Goal: Transaction & Acquisition: Purchase product/service

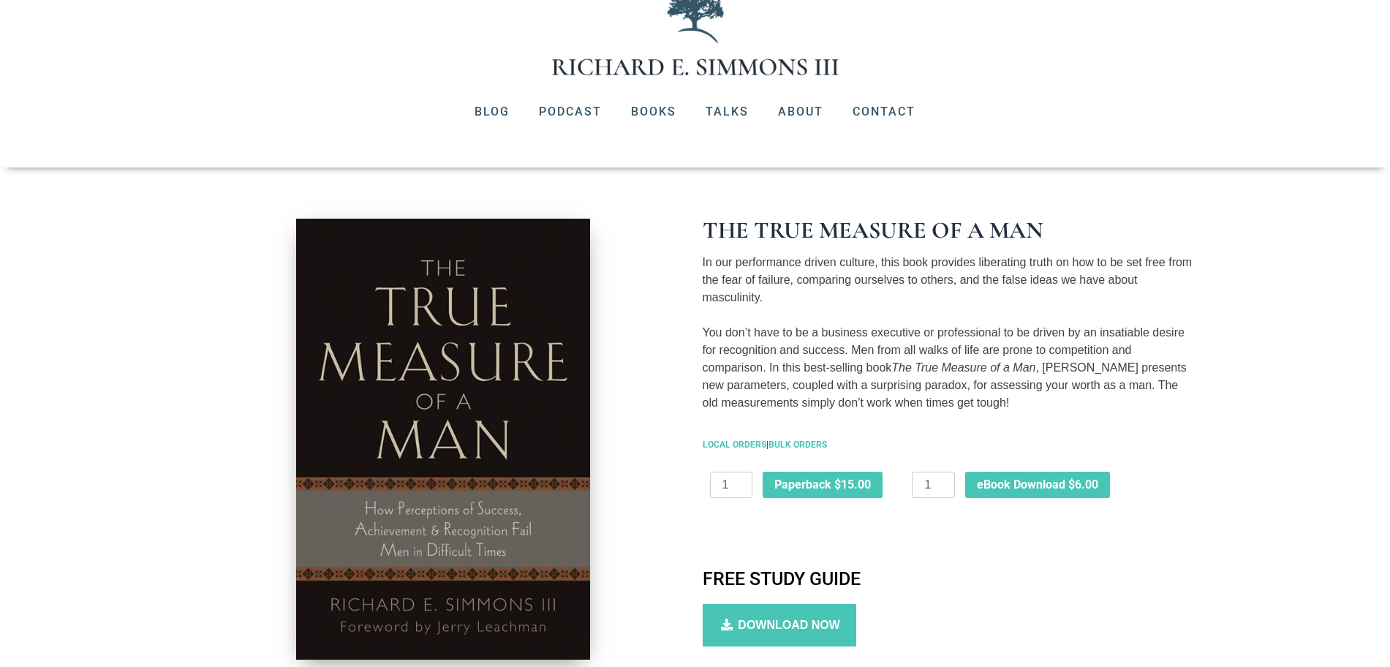
scroll to position [122, 0]
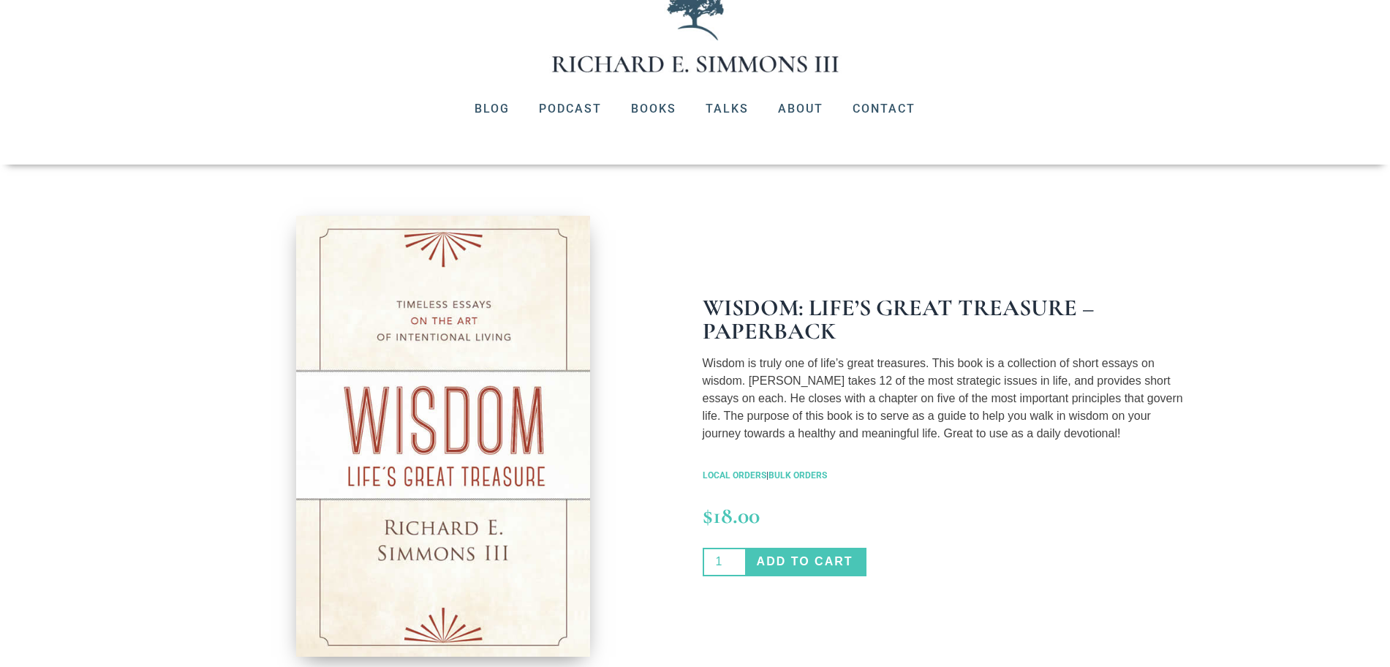
scroll to position [183, 0]
